Goal: Task Accomplishment & Management: Complete application form

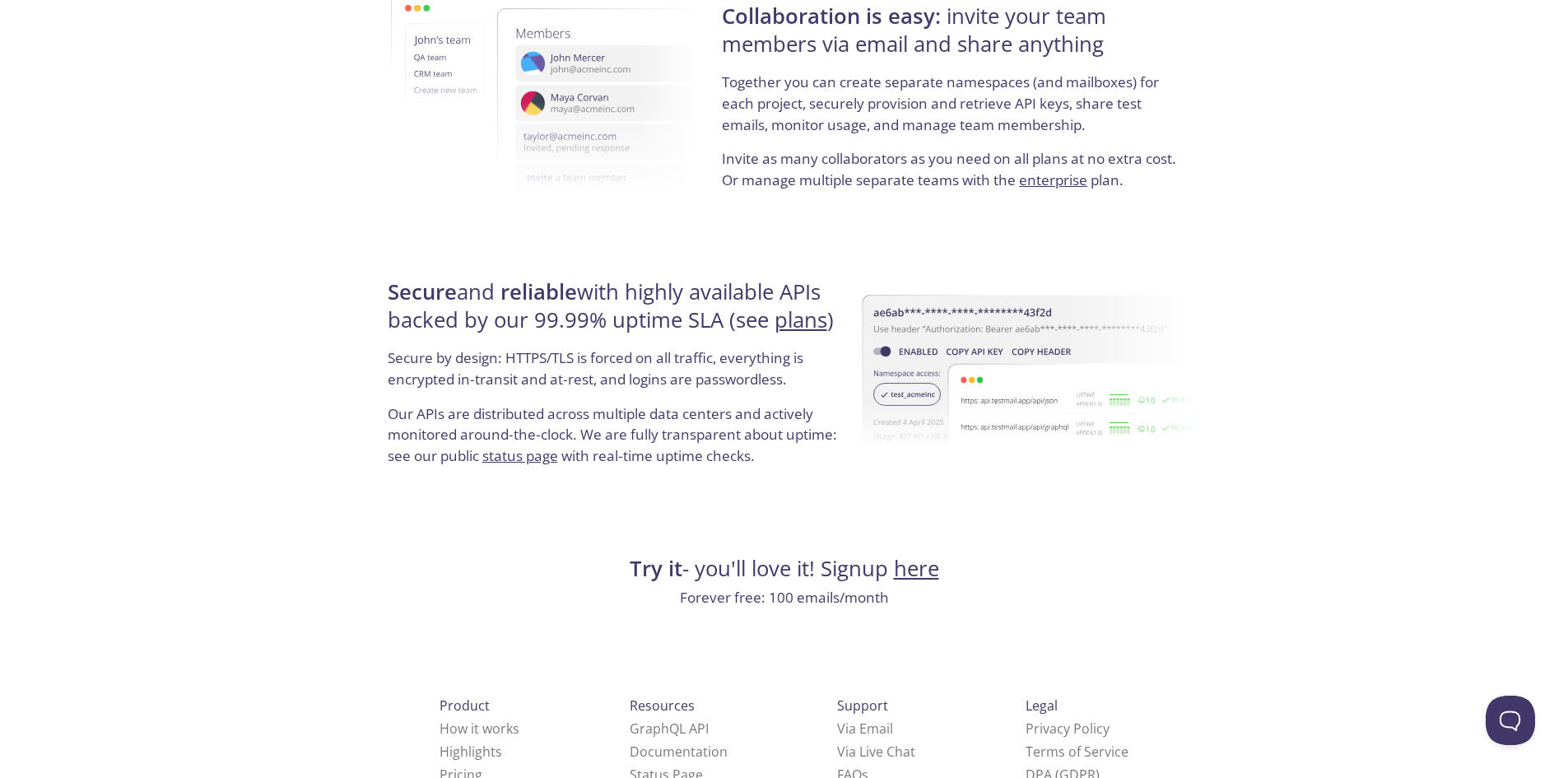
scroll to position [2988, 0]
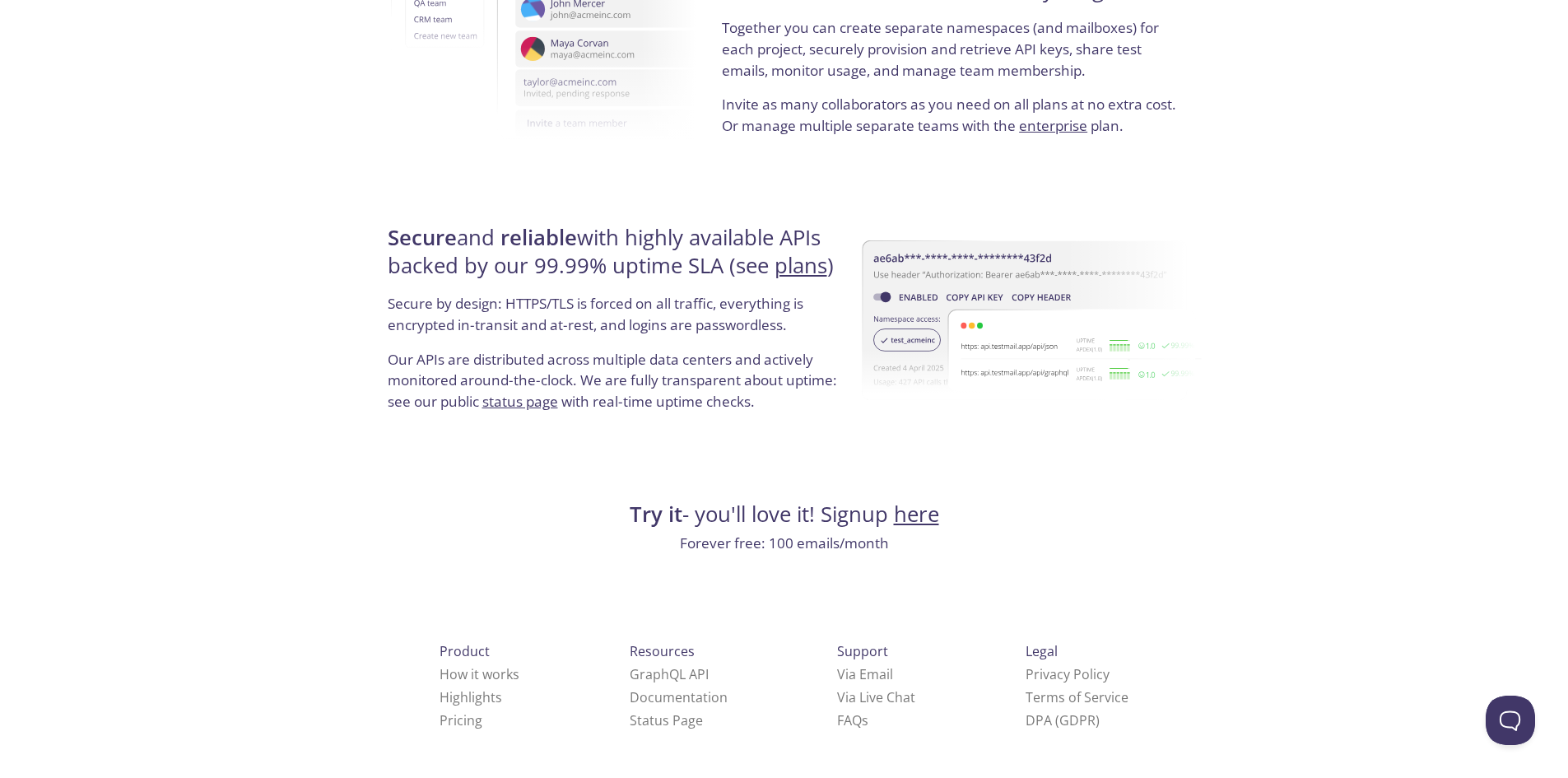
click at [913, 514] on link "here" at bounding box center [917, 514] width 45 height 29
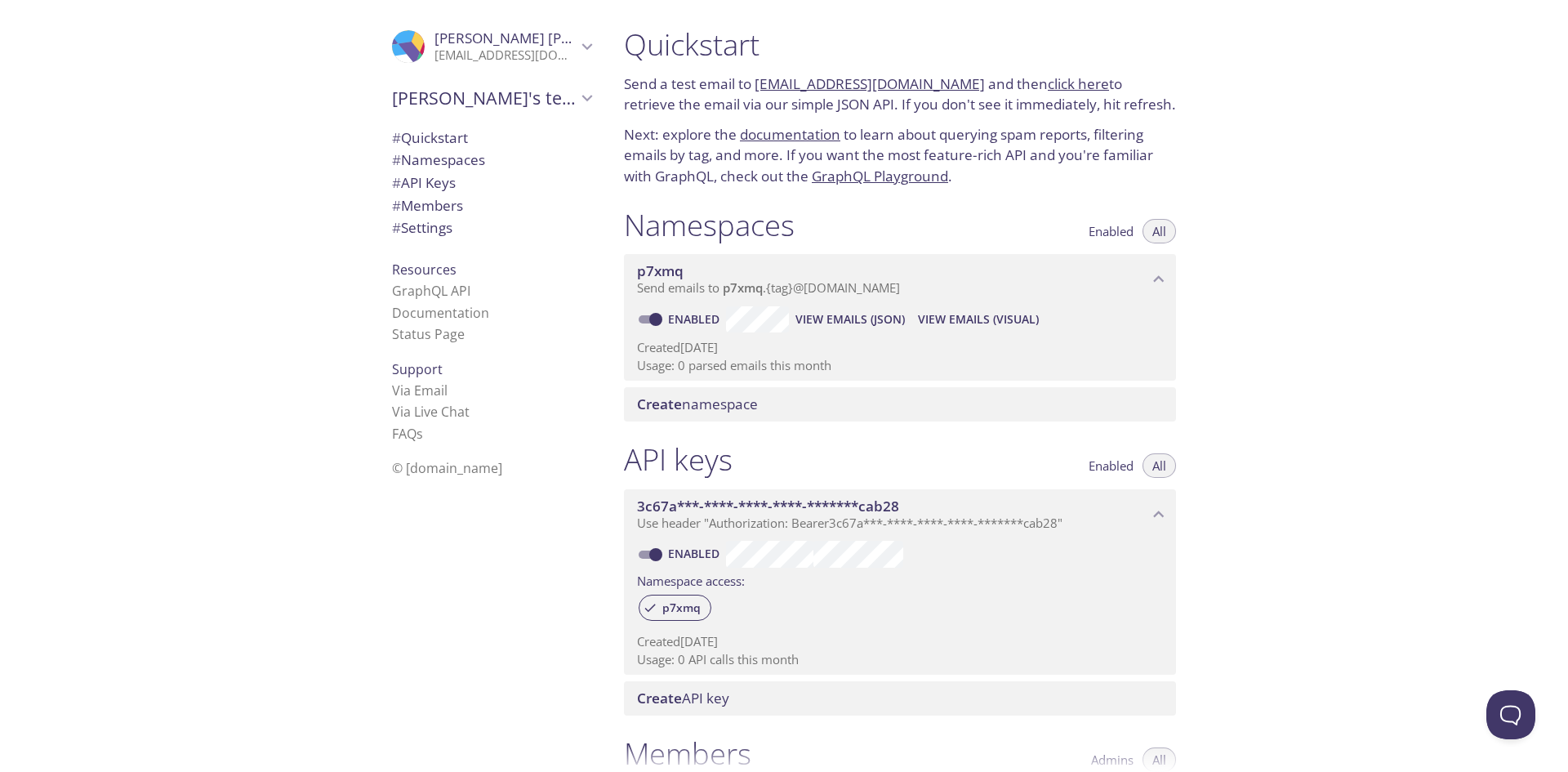
click at [577, 41] on icon "Sviatoslav Tkachuk" at bounding box center [587, 46] width 21 height 21
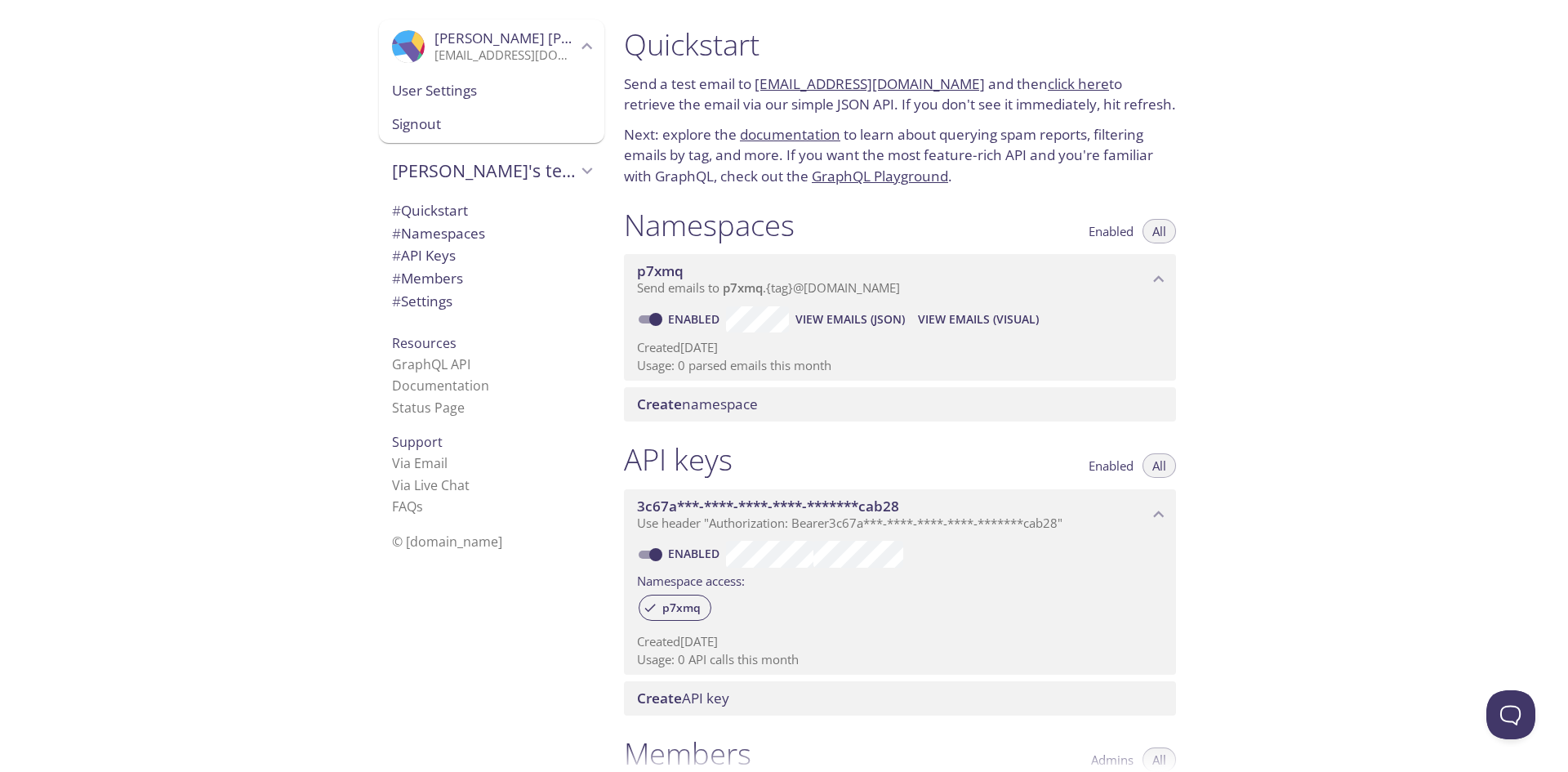
click at [433, 125] on span "Signout" at bounding box center [491, 124] width 199 height 21
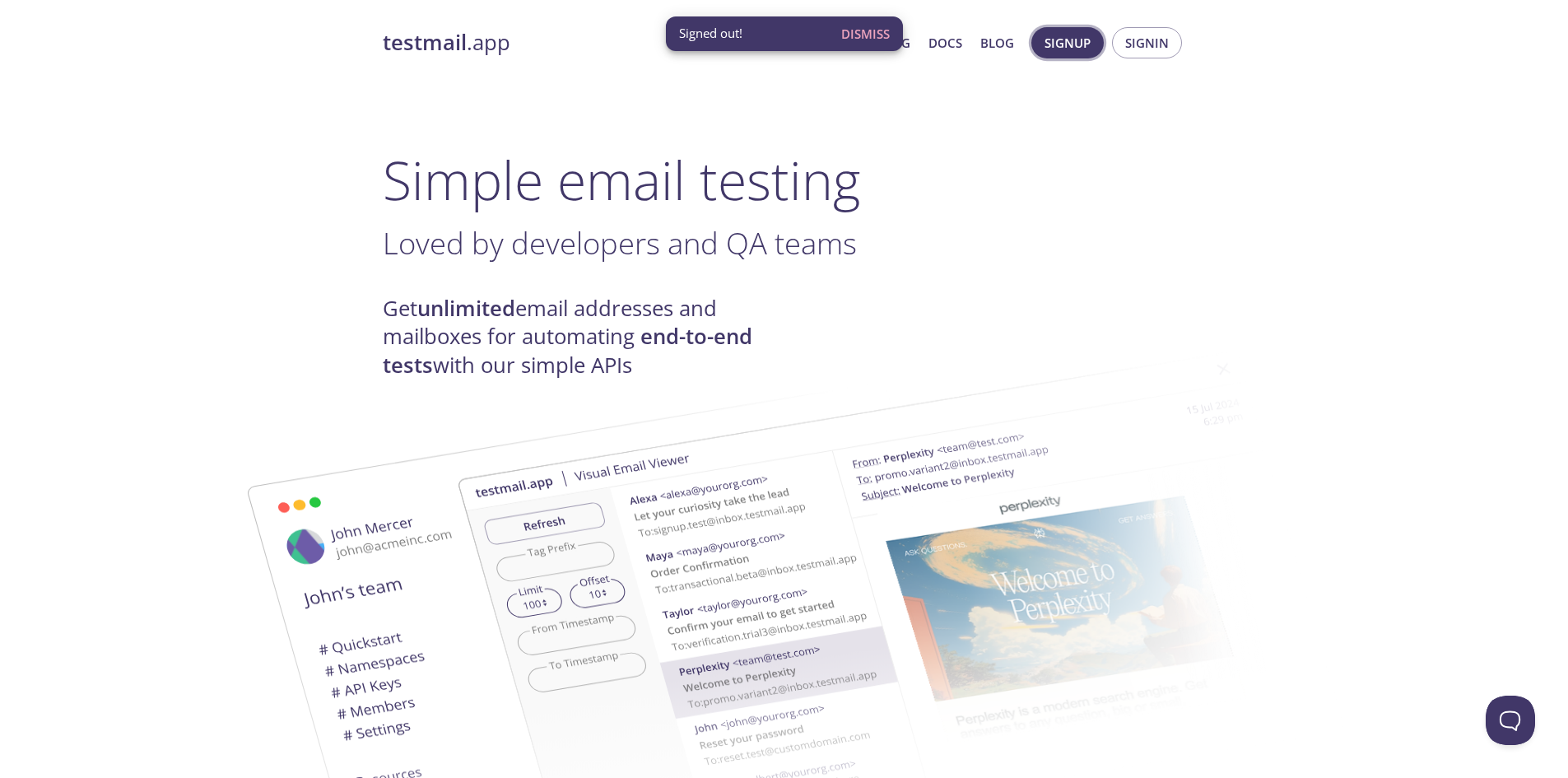
click at [1070, 45] on span "Signup" at bounding box center [1068, 42] width 46 height 22
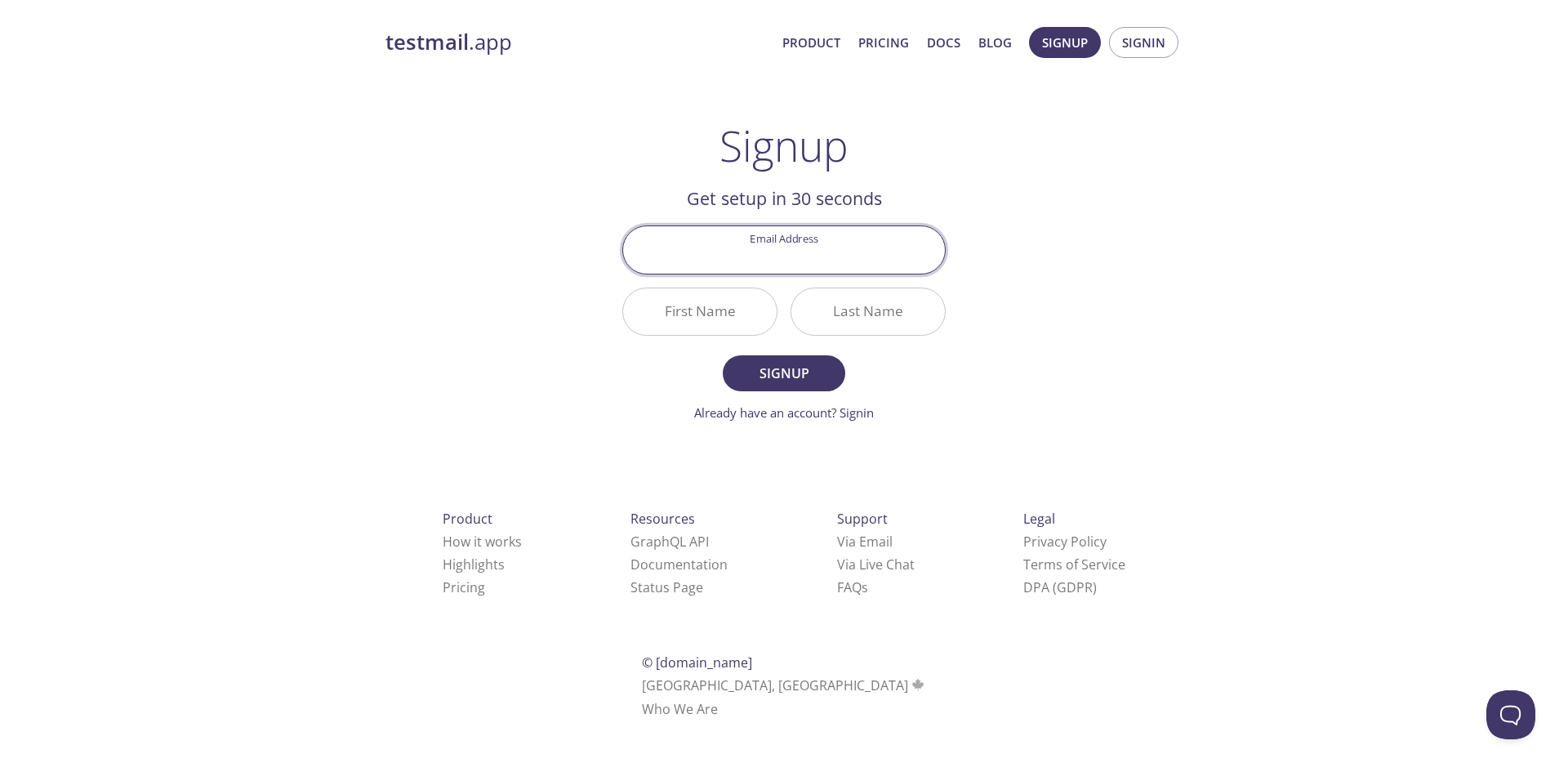
paste input "zohomail"
click at [806, 256] on input "zohomail" at bounding box center [784, 249] width 322 height 46
paste input "[PERSON_NAME][EMAIL_ADDRESS][DOMAIN_NAME]"
type input "[PERSON_NAME][EMAIL_ADDRESS][DOMAIN_NAME]"
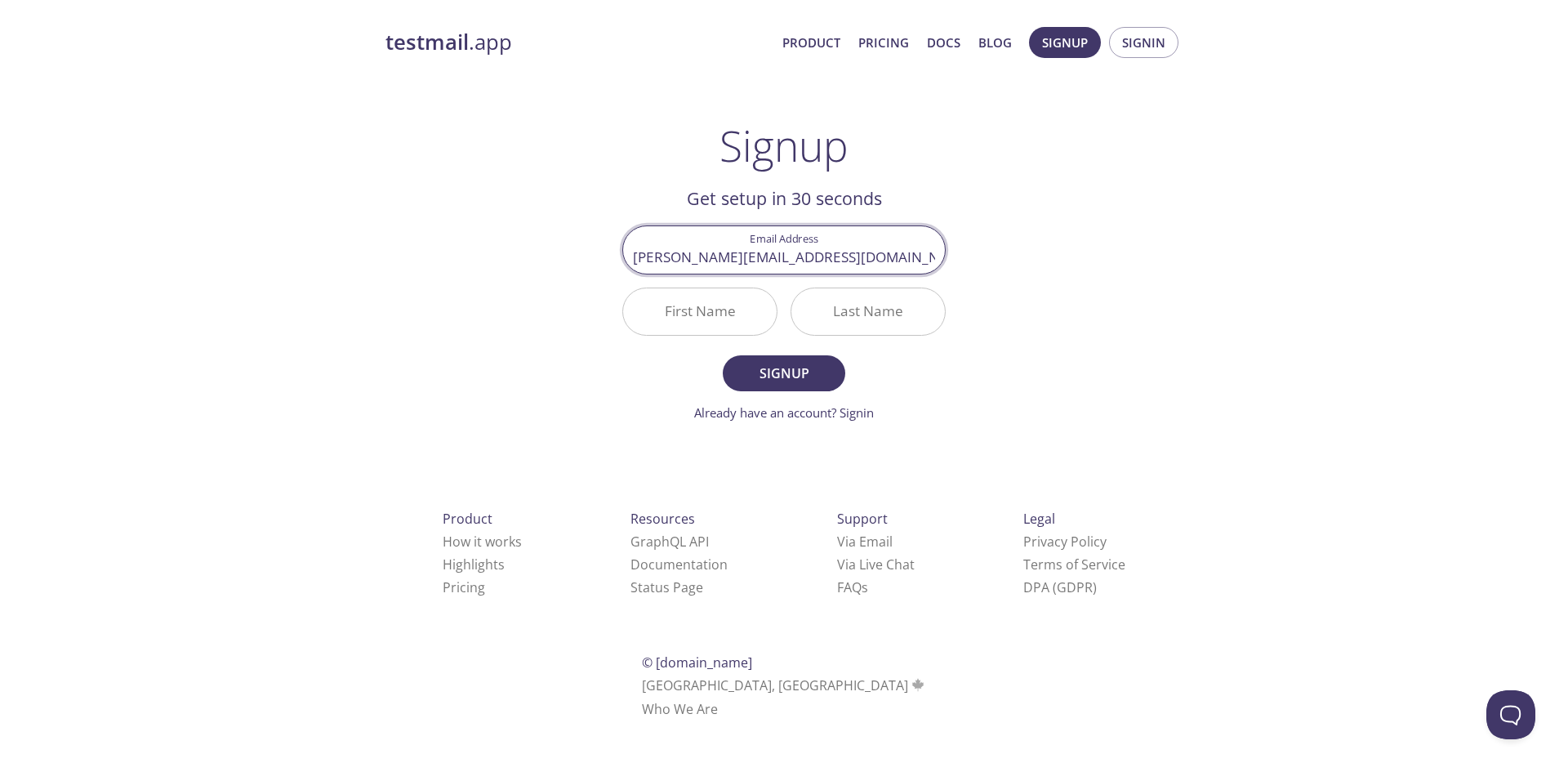
click at [680, 309] on input "First Name" at bounding box center [699, 312] width 154 height 46
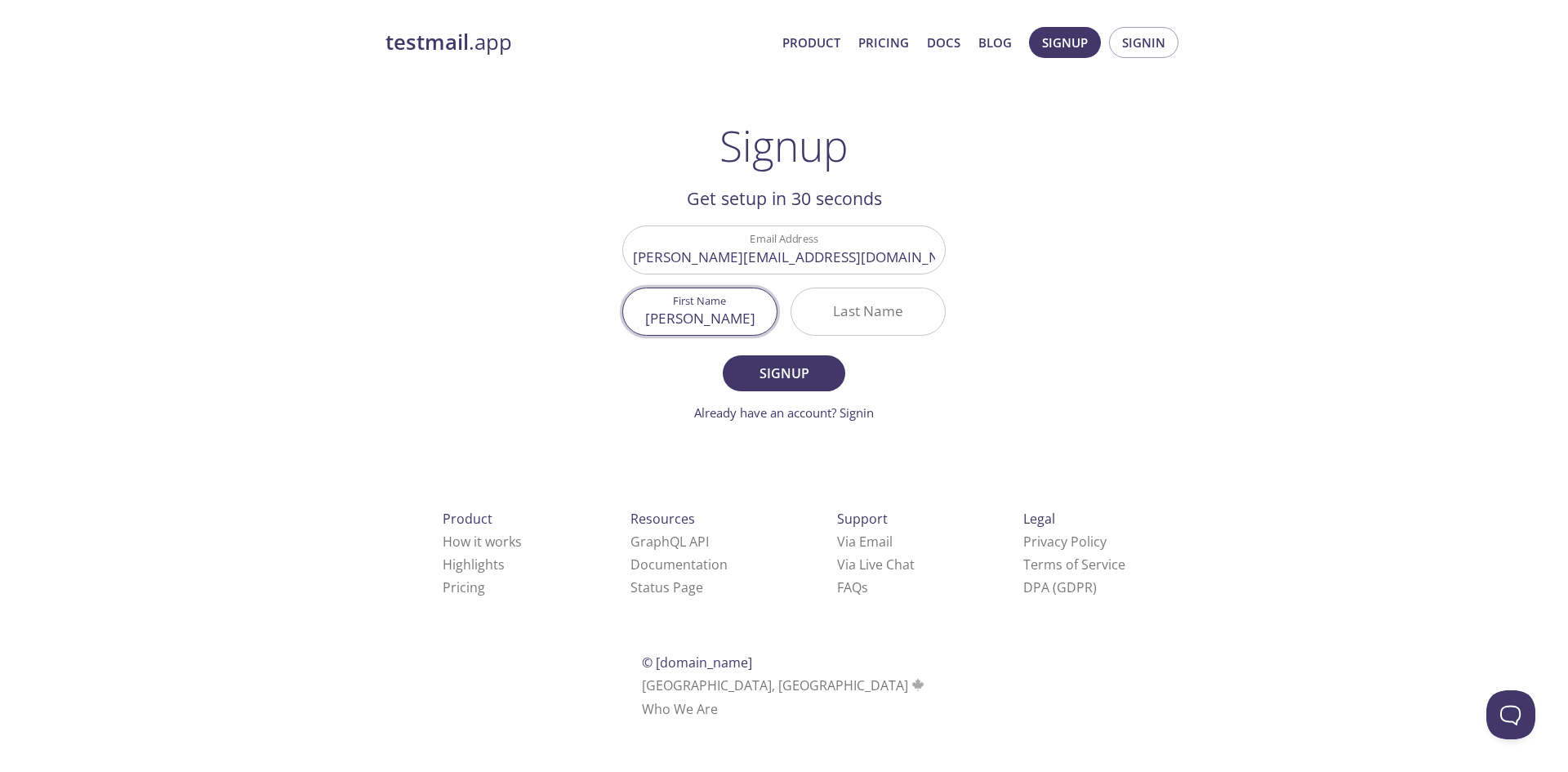
type input "[PERSON_NAME]"
click at [902, 322] on input "Last Name" at bounding box center [868, 312] width 154 height 46
type input "[PERSON_NAME]"
click at [800, 377] on span "Signup" at bounding box center [784, 373] width 87 height 23
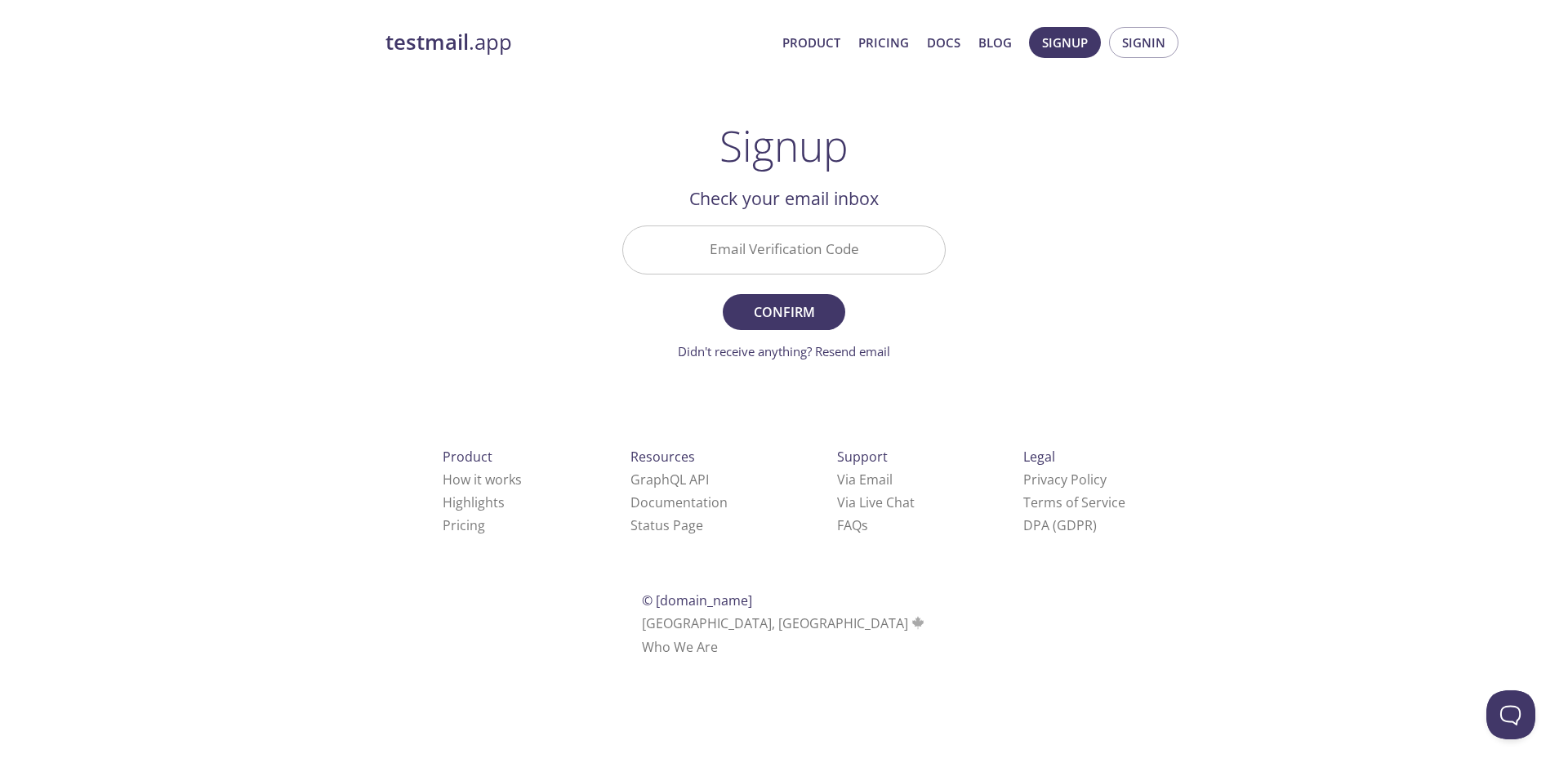
click at [814, 246] on input "Email Verification Code" at bounding box center [784, 249] width 322 height 46
paste input "MMRRW5H"
type input "MMRRW5H"
click at [813, 319] on span "Confirm" at bounding box center [784, 312] width 87 height 23
